Goal: Task Accomplishment & Management: Manage account settings

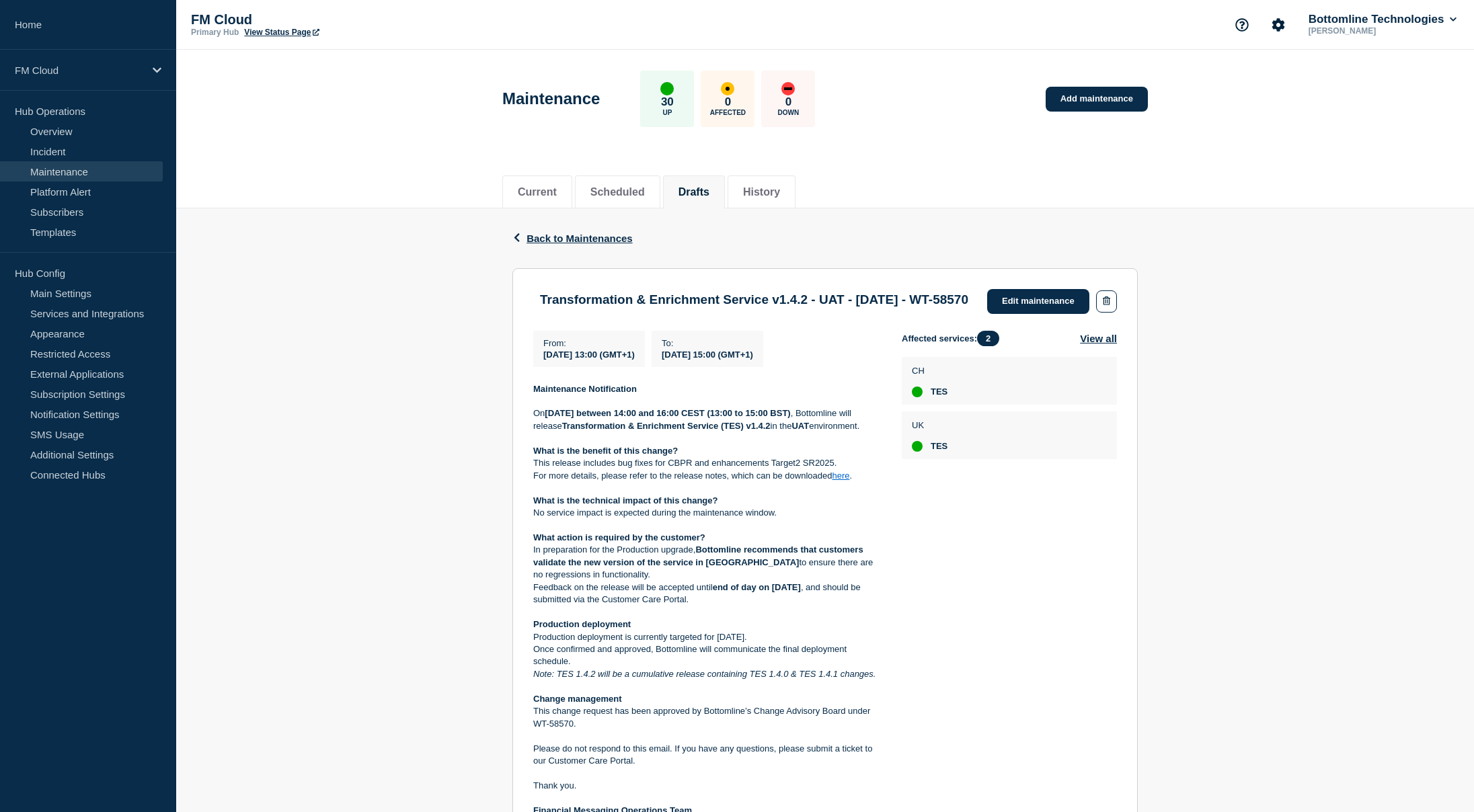
click at [1207, 286] on div "Back Back to Maintenances Transformation & Enrichment Service v1.4.2 - UAT - 10…" at bounding box center [825, 698] width 1297 height 979
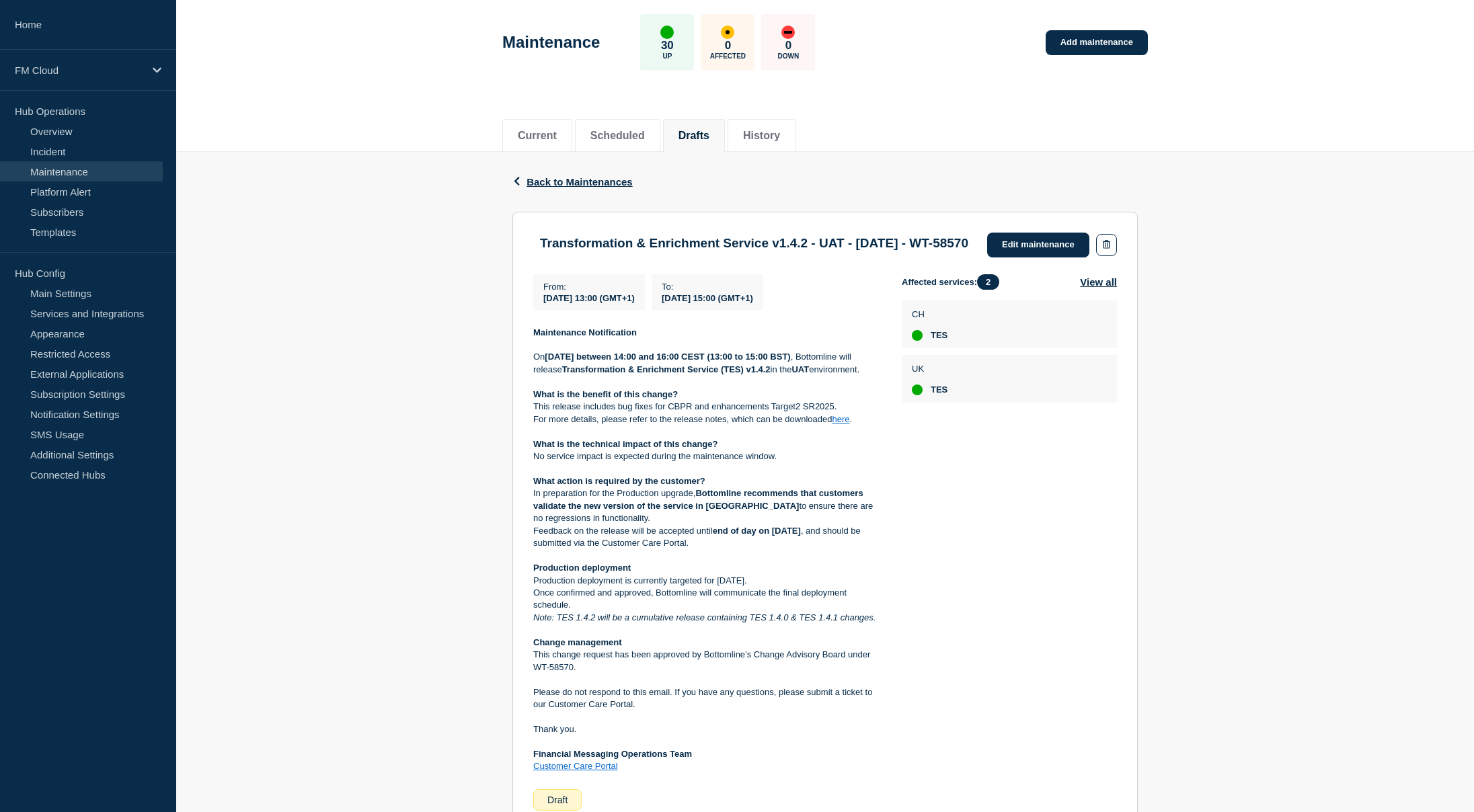
scroll to position [134, 0]
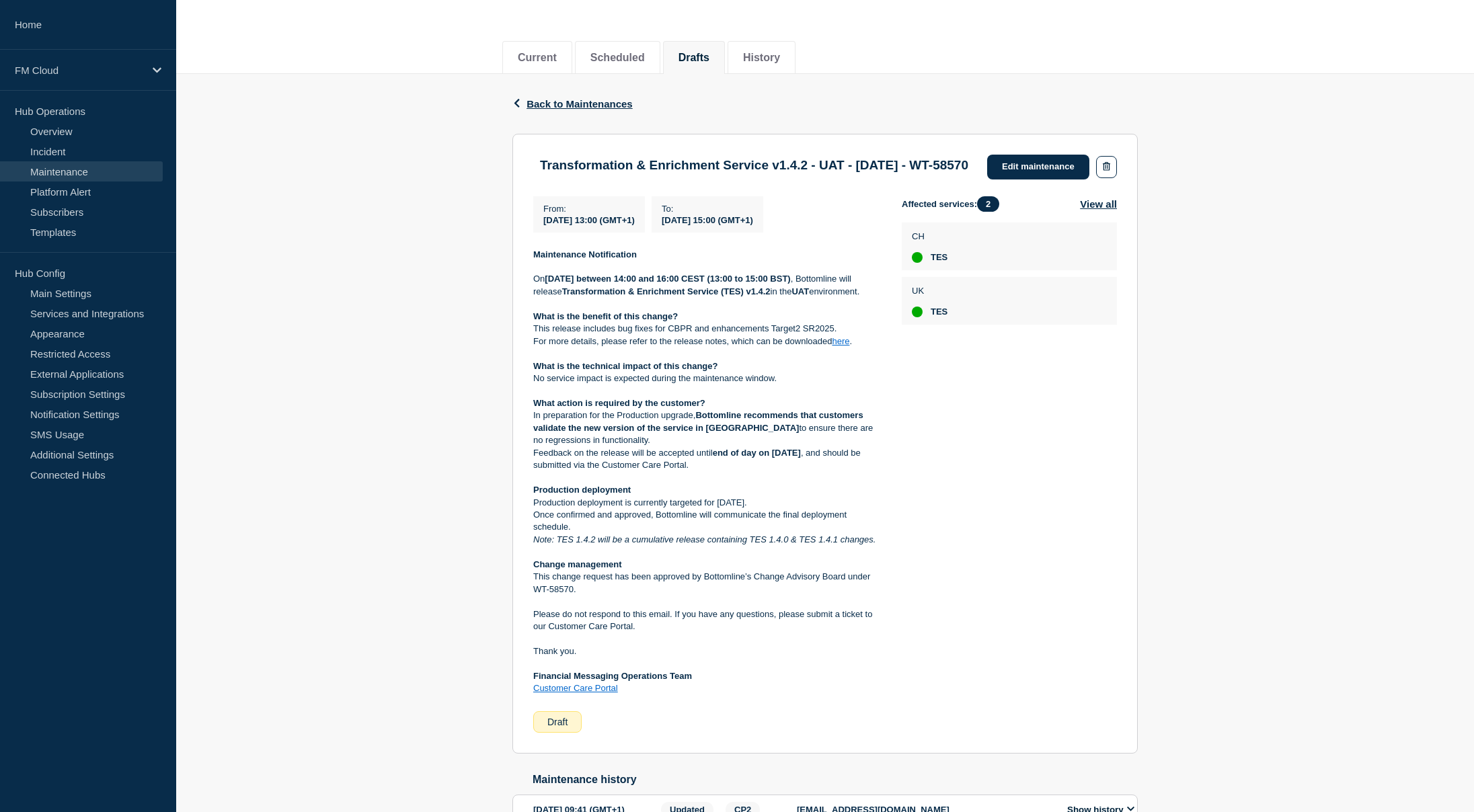
click at [1210, 255] on div "Back Back to Maintenances Transformation & Enrichment Service v1.4.2 - UAT - 10…" at bounding box center [825, 564] width 1297 height 979
click at [560, 283] on strong "Wednesday 10 August, 2025 between 14:00 and 16:00 CEST (13:00 to 15:00 BST)" at bounding box center [668, 278] width 246 height 10
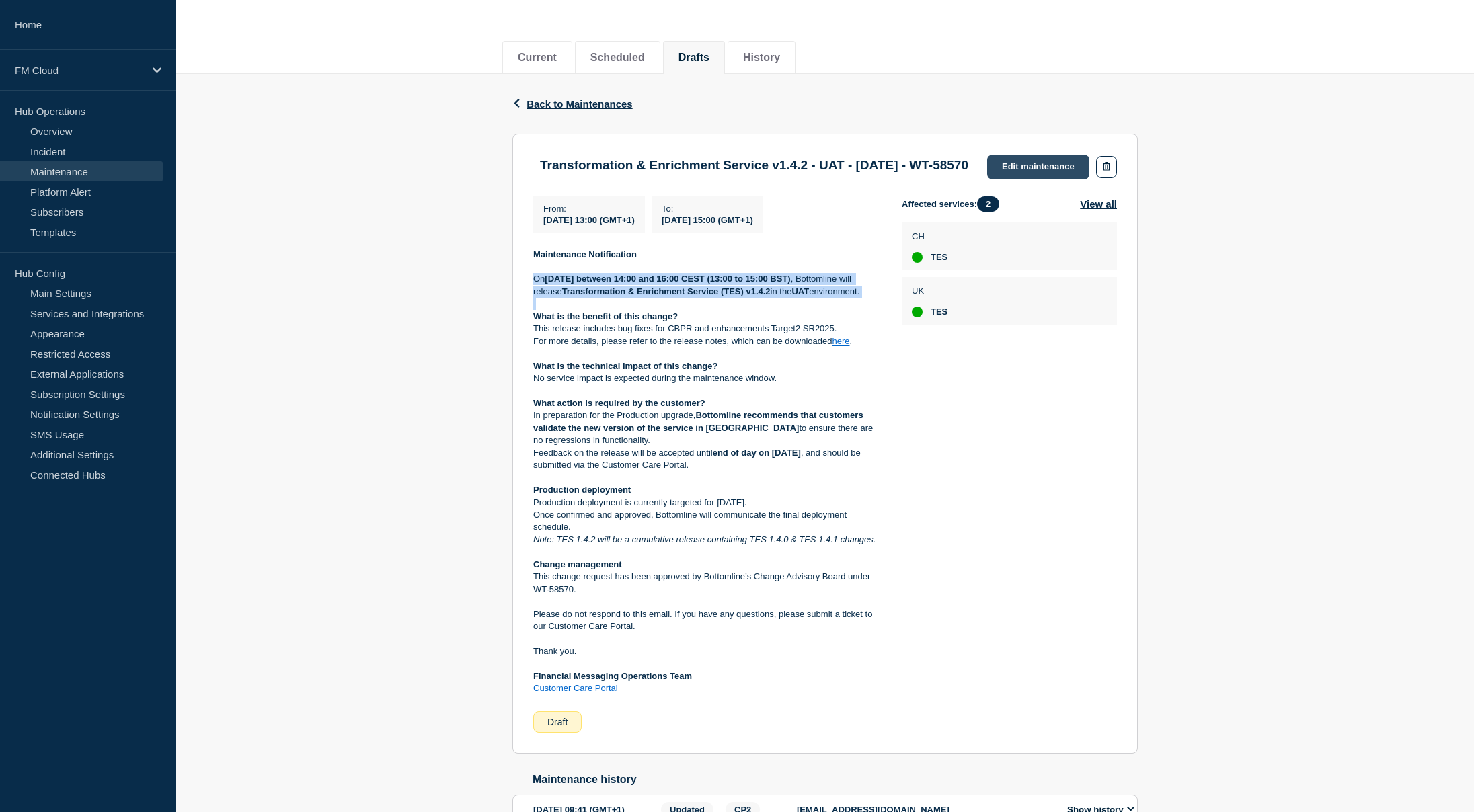
click at [1038, 166] on link "Edit maintenance" at bounding box center [1037, 167] width 102 height 25
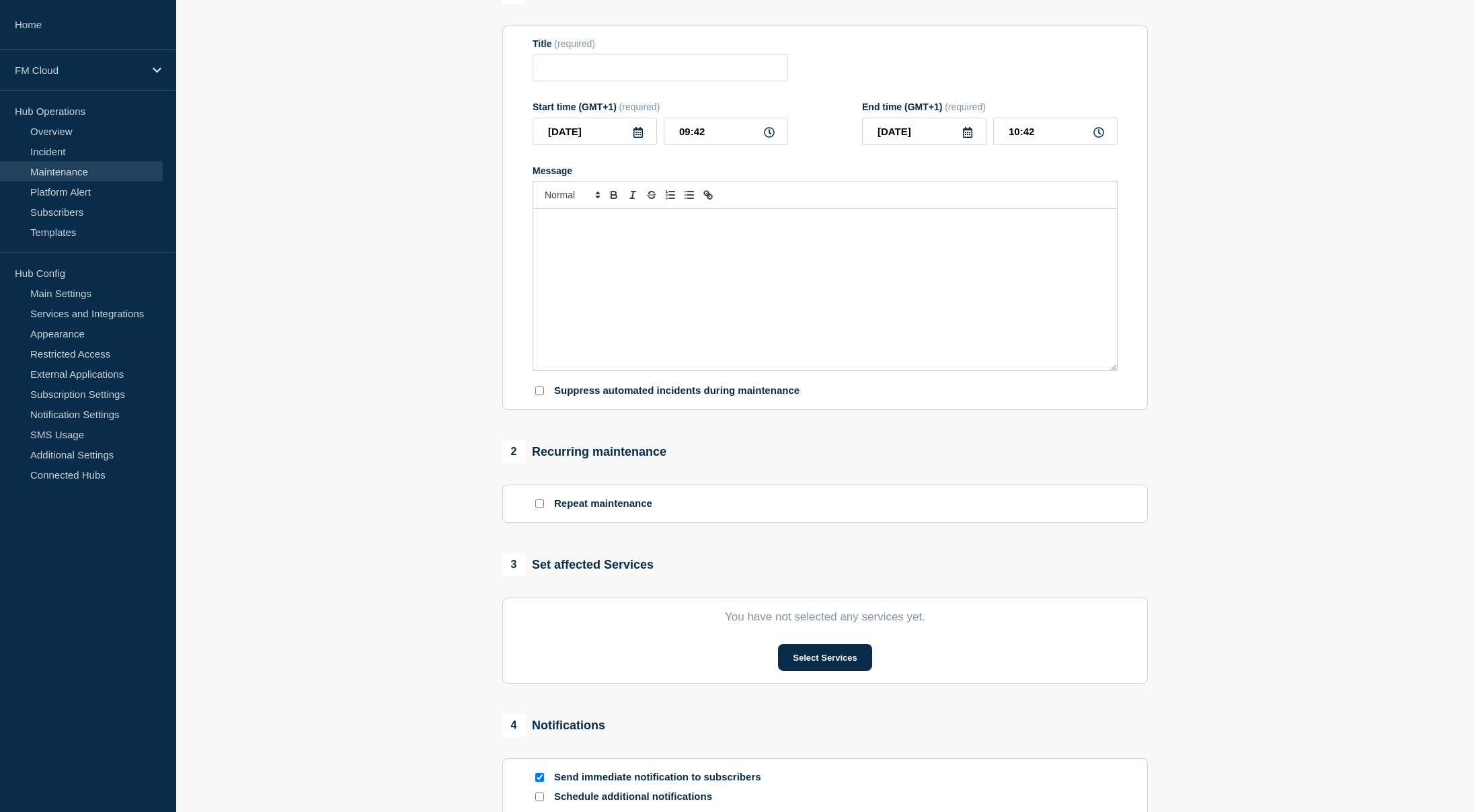
type input "Transformation & Enrichment Service v1.4.2 - UAT - 10/SEP/2025 - WT-58570"
type input "2025-09-10"
type input "13:00"
type input "2025-09-10"
type input "15:00"
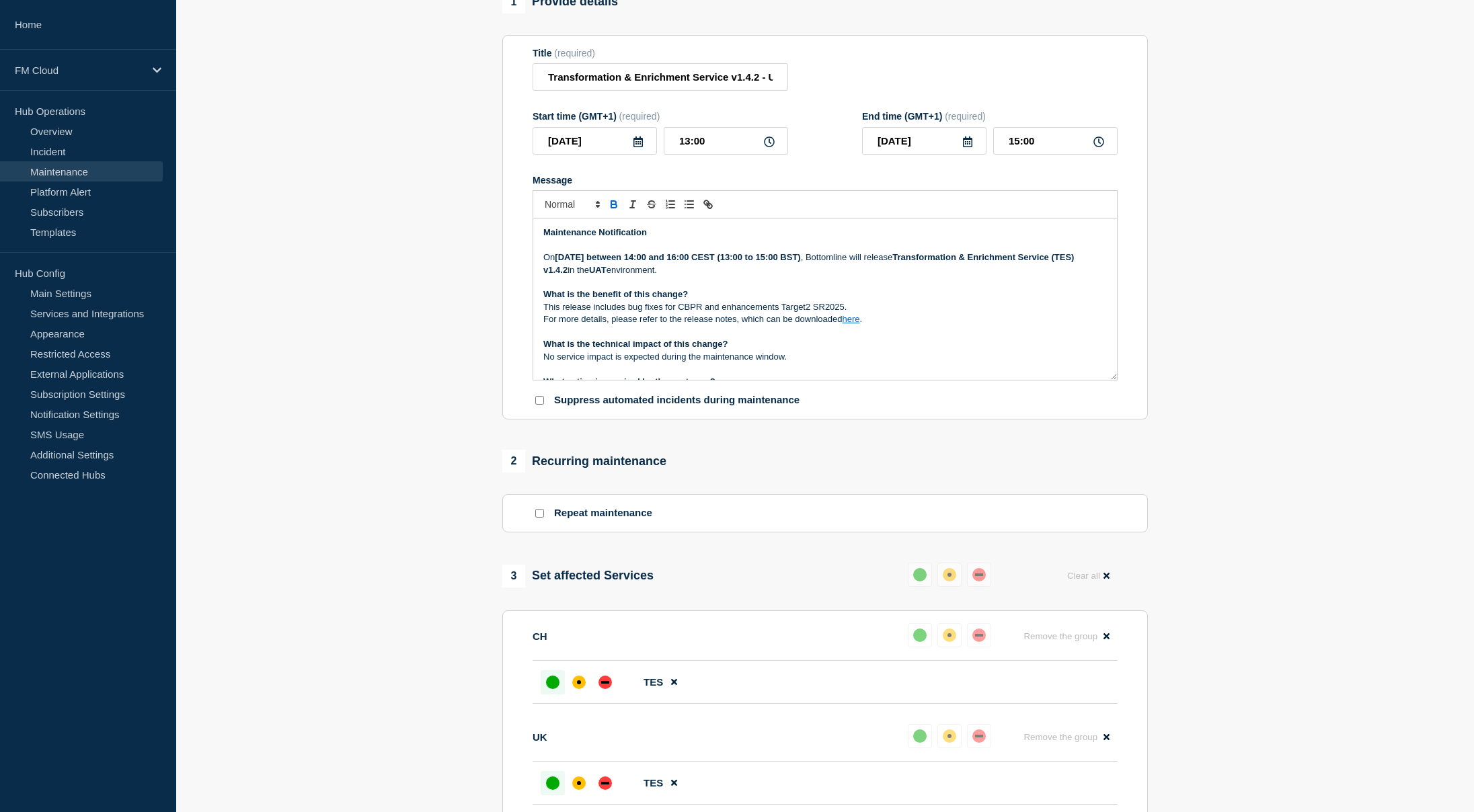
scroll to position [201, 0]
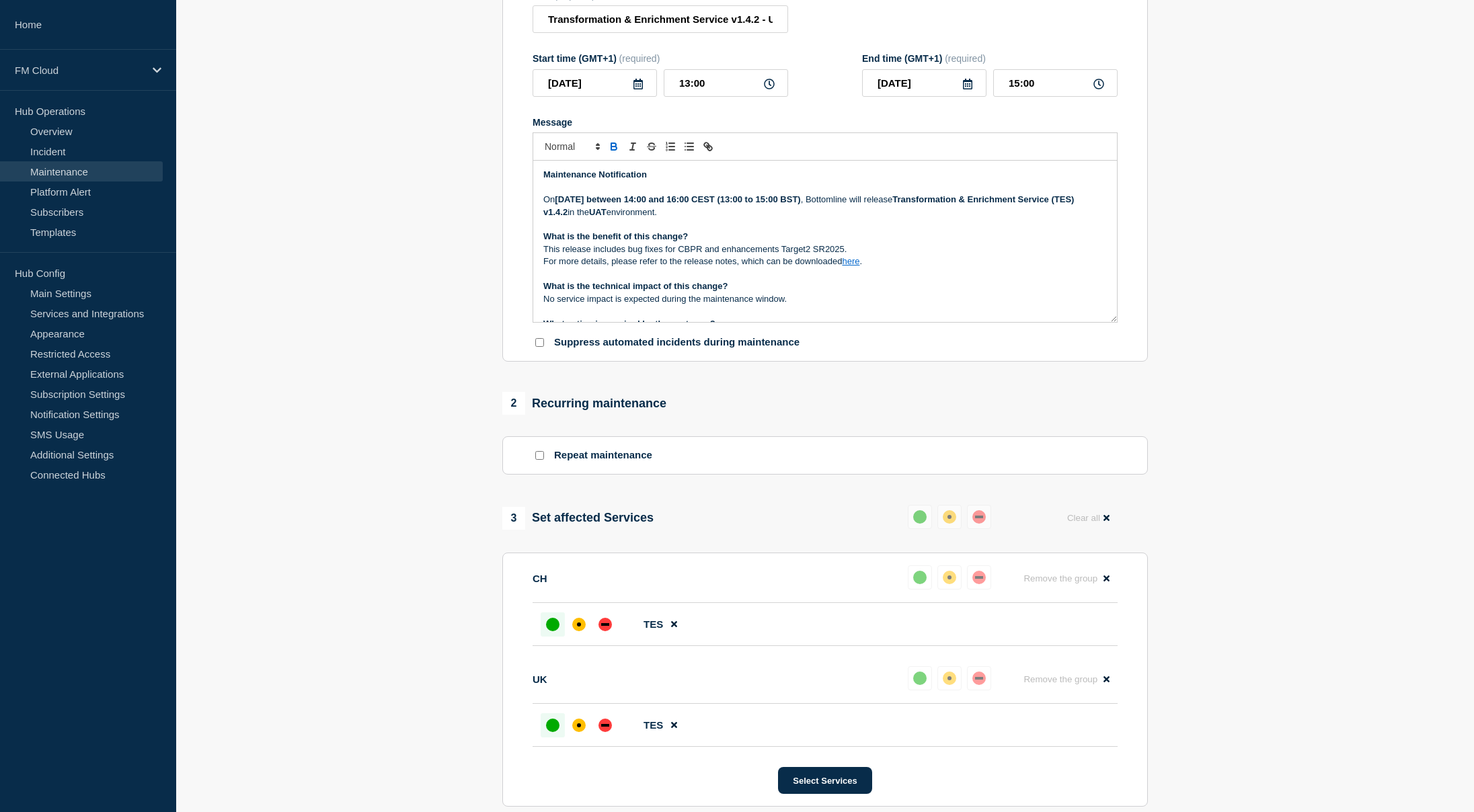
click at [631, 205] on strong "Wednesday 10 August, 2025 between 14:00 and 16:00 CEST (13:00 to 15:00 BST)" at bounding box center [678, 198] width 246 height 10
click at [680, 33] on input "Transformation & Enrichment Service v1.4.2 - UAT - 10/SEP/2025 - WT-58570" at bounding box center [660, 19] width 255 height 27
click at [600, 255] on p "This release includes bug fixes for CBPR and enhancements Target2 SR2025." at bounding box center [825, 249] width 563 height 12
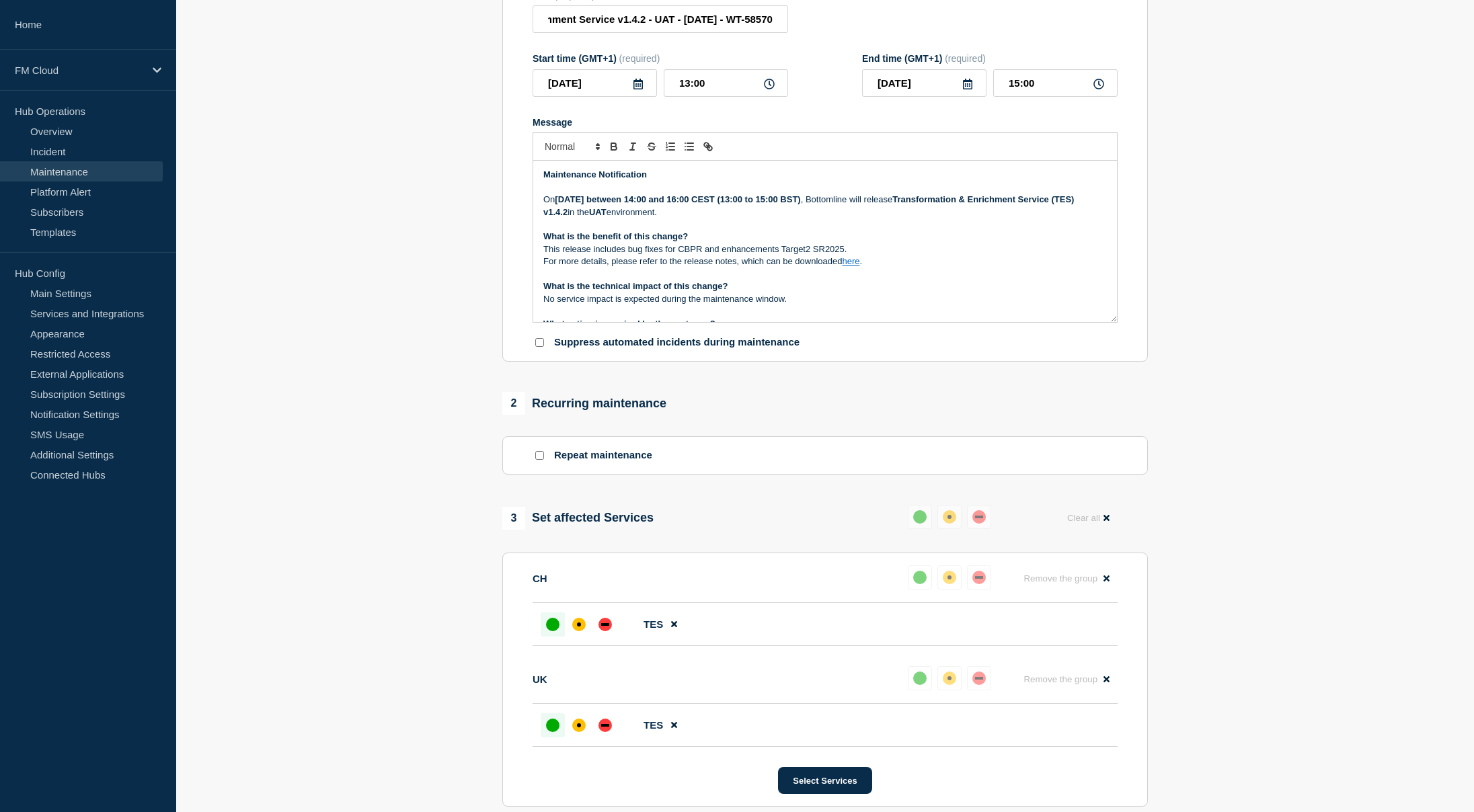
scroll to position [0, 0]
click at [600, 255] on p "This release includes bug fixes for CBPR and enhancements Target2 SR2025." at bounding box center [825, 249] width 563 height 12
click at [608, 267] on p "For more details, please refer to the release notes, which can be downloaded he…" at bounding box center [825, 261] width 563 height 12
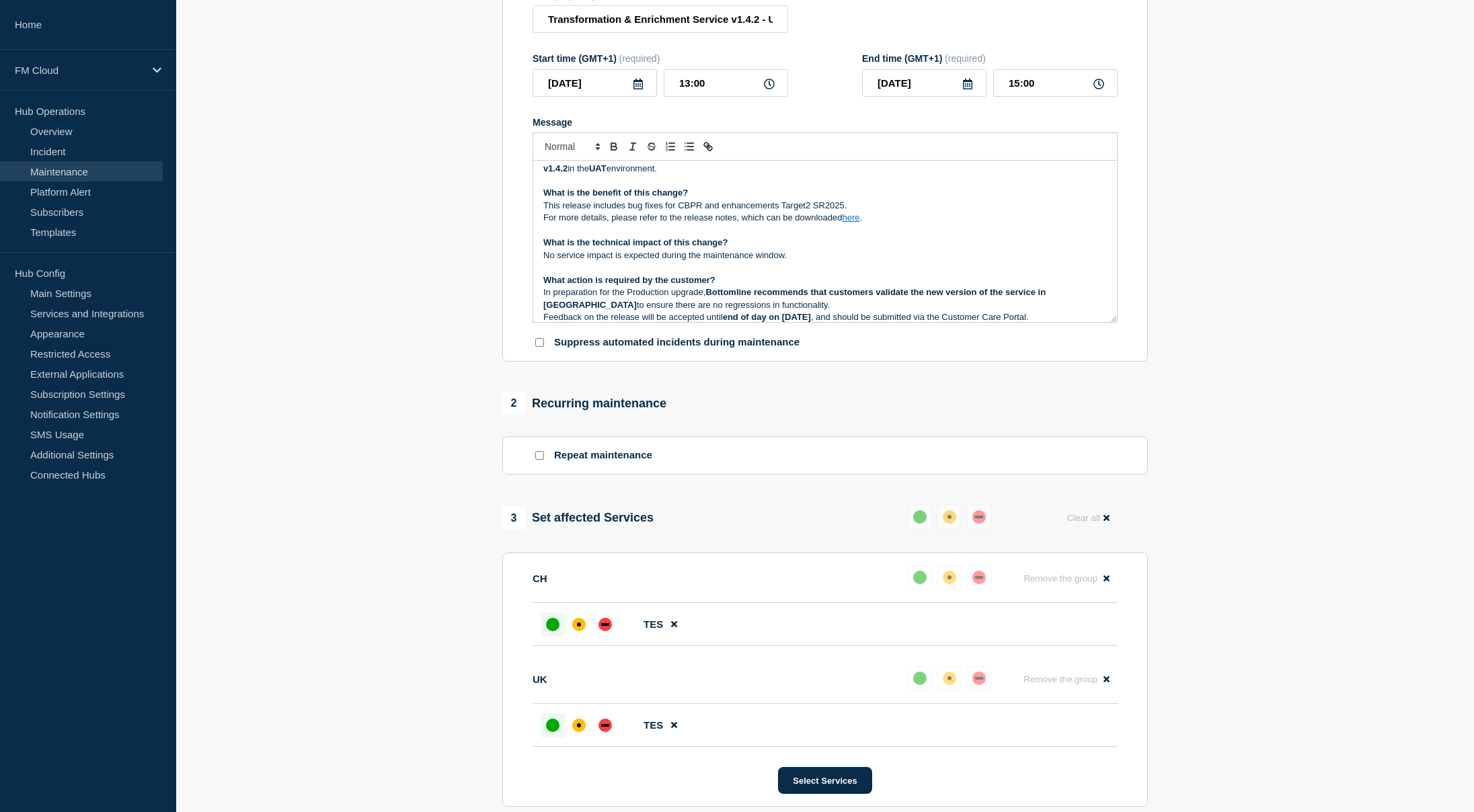
scroll to position [67, 0]
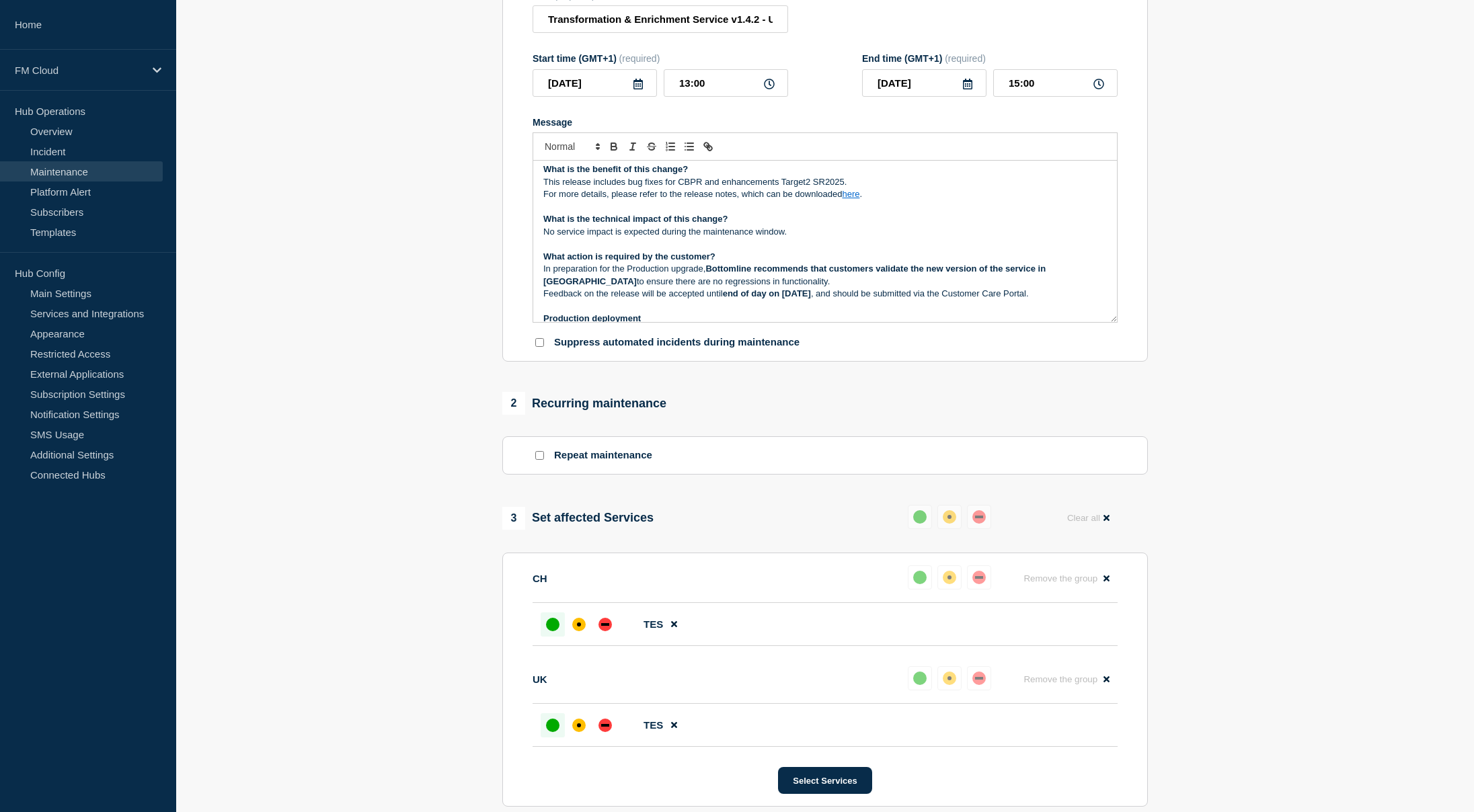
click at [875, 209] on p "Message" at bounding box center [825, 207] width 563 height 12
click at [856, 200] on p "For more details, please refer to the release notes, which can be downloaded he…" at bounding box center [825, 194] width 563 height 12
click at [866, 227] on link "https://bottomline.thruinc.net/Publishing/Link.aspx?LinkID=2K8UR14OJDBDA" at bounding box center [820, 218] width 92 height 17
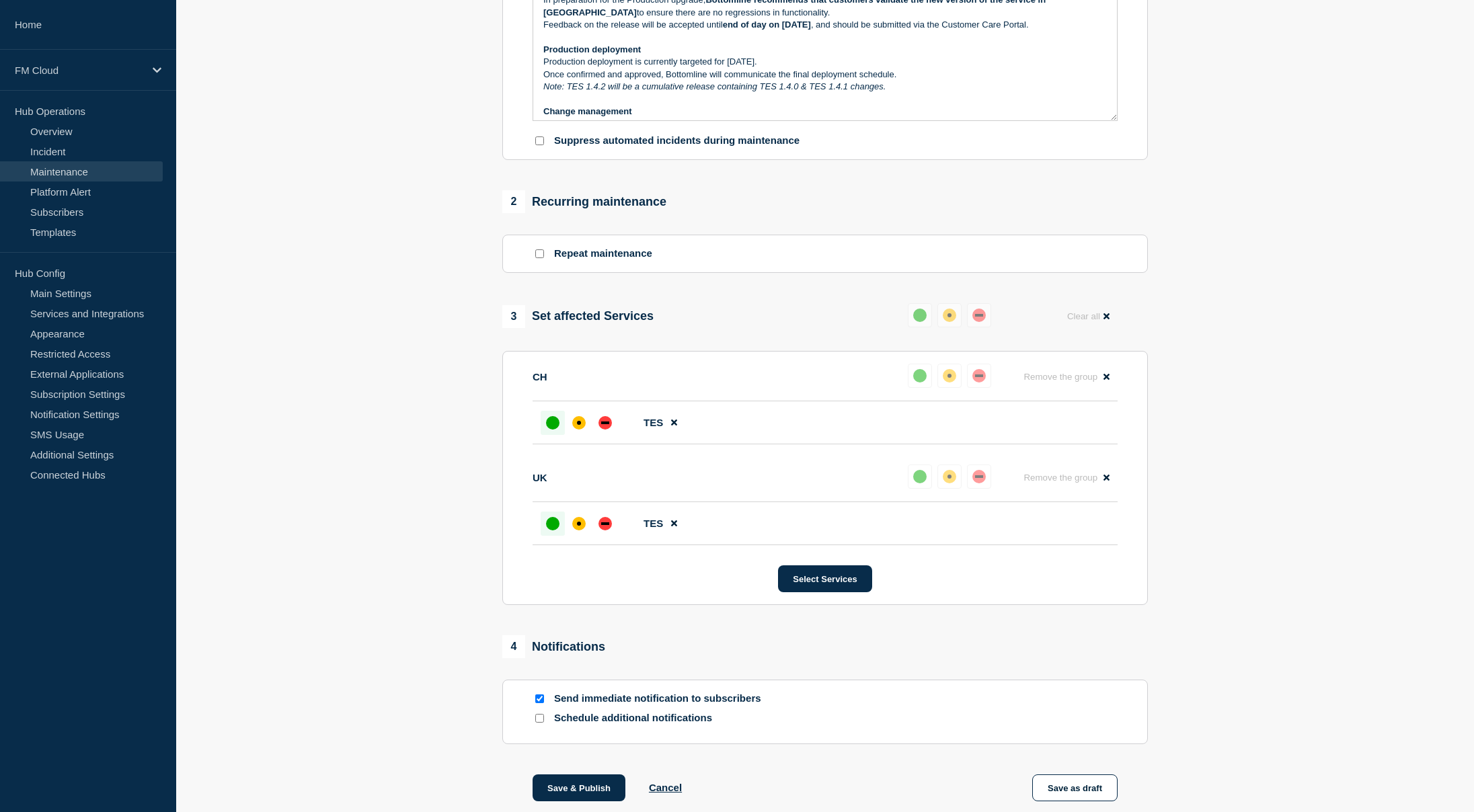
scroll to position [492, 0]
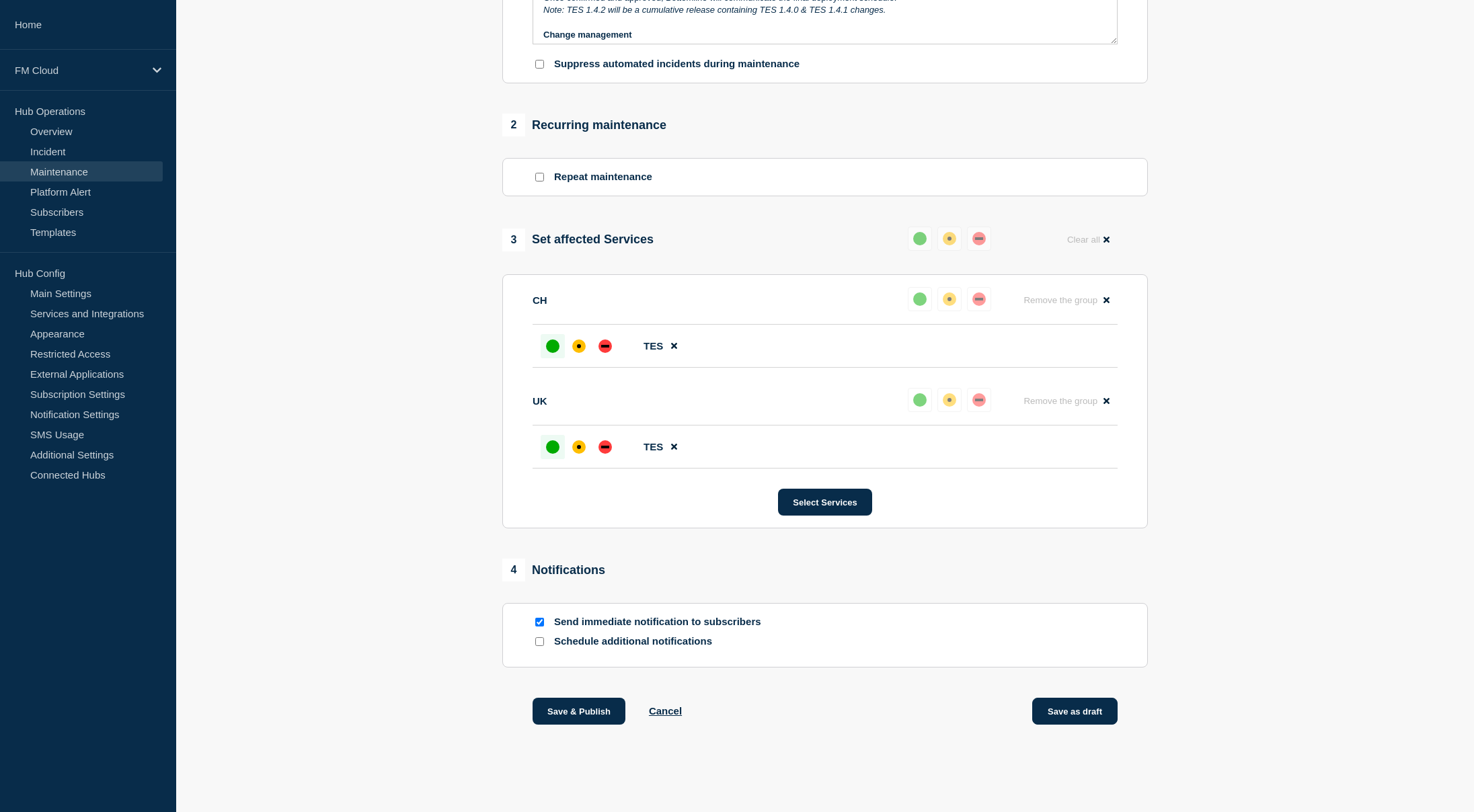
click at [1089, 721] on button "Save as draft" at bounding box center [1075, 710] width 86 height 27
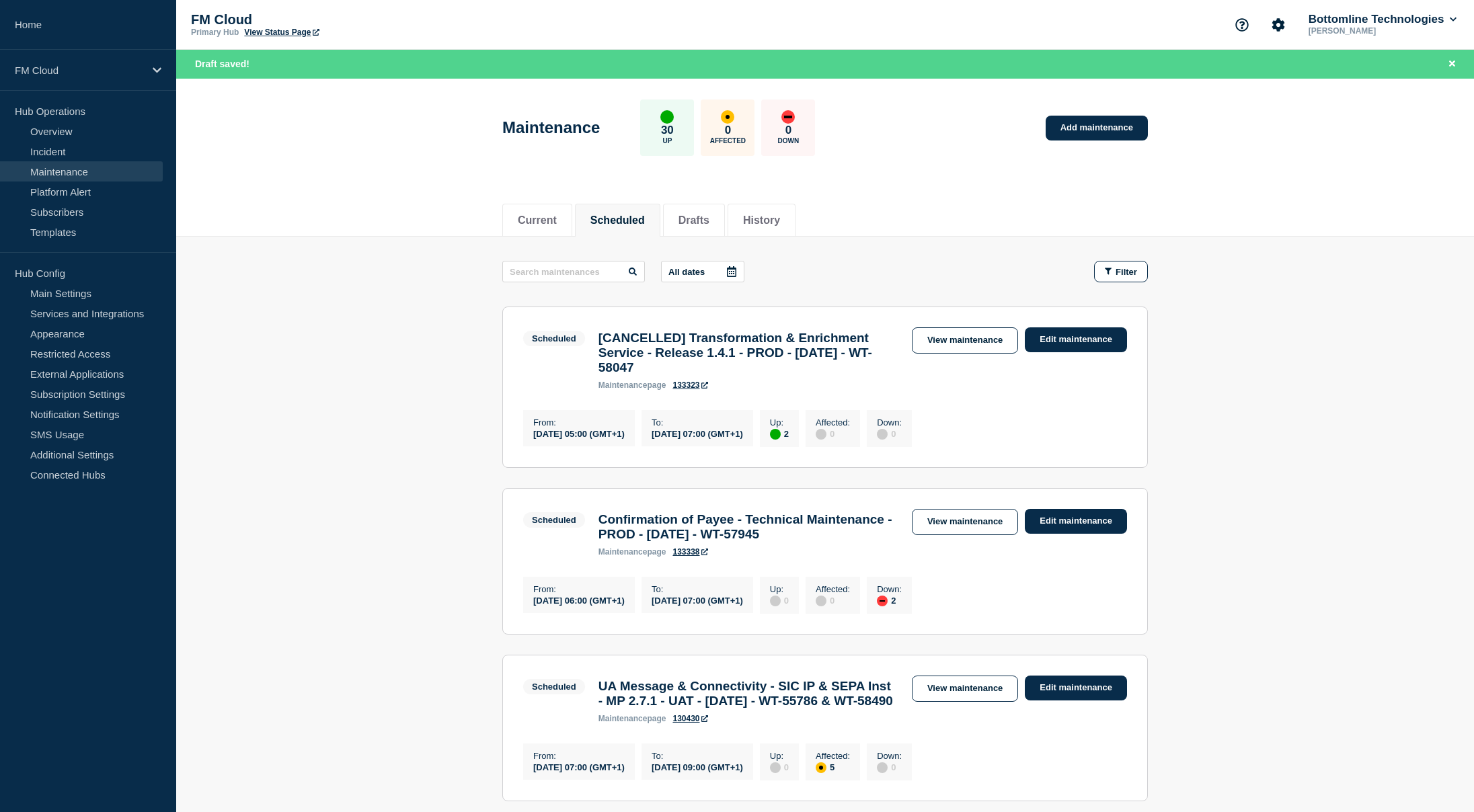
click at [1270, 450] on main "All dates Filter Scheduled 2 Up [CANCELLED] Transformation & Enrichment Service…" at bounding box center [825, 612] width 1297 height 751
